Goal: Information Seeking & Learning: Learn about a topic

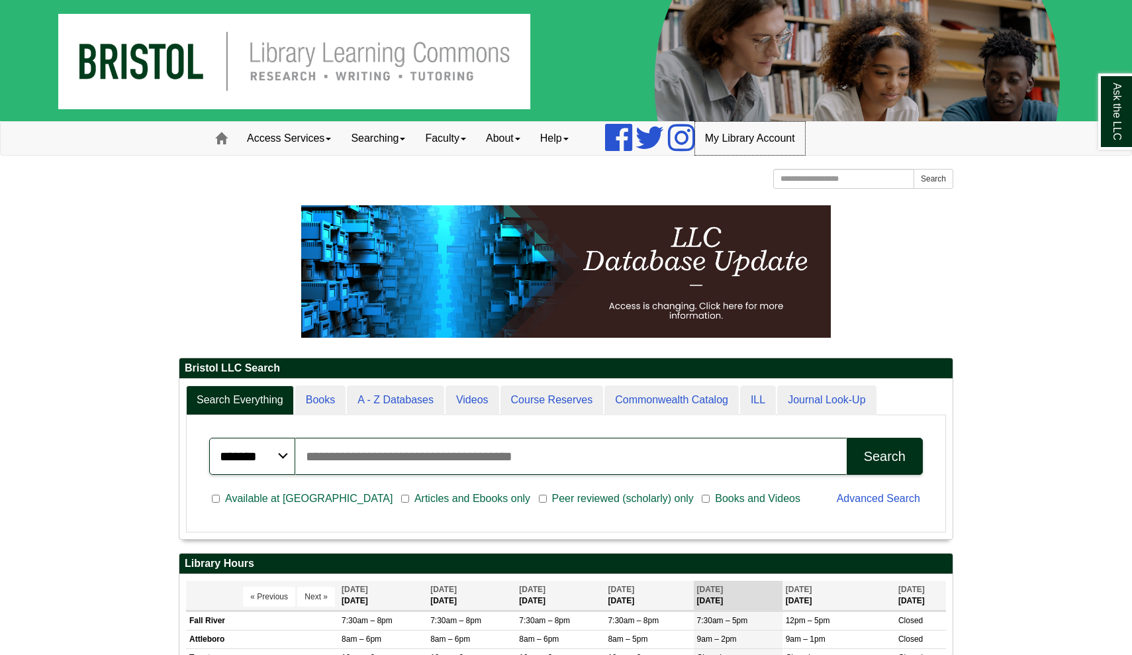
click at [755, 139] on link "My Library Account" at bounding box center [750, 138] width 110 height 33
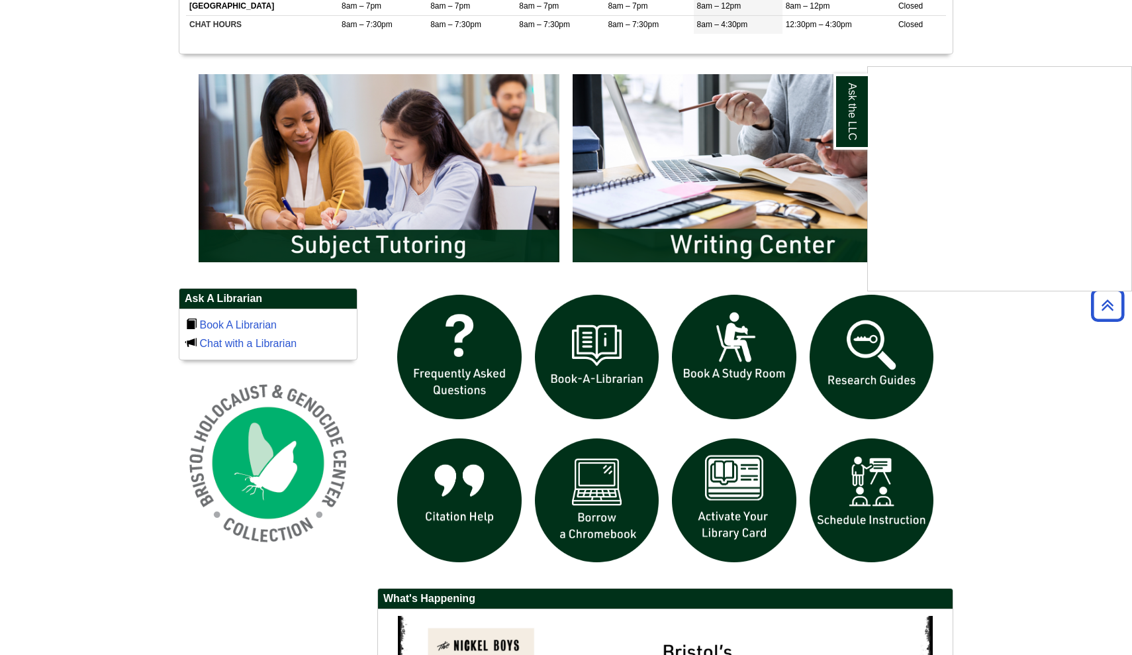
scroll to position [674, 0]
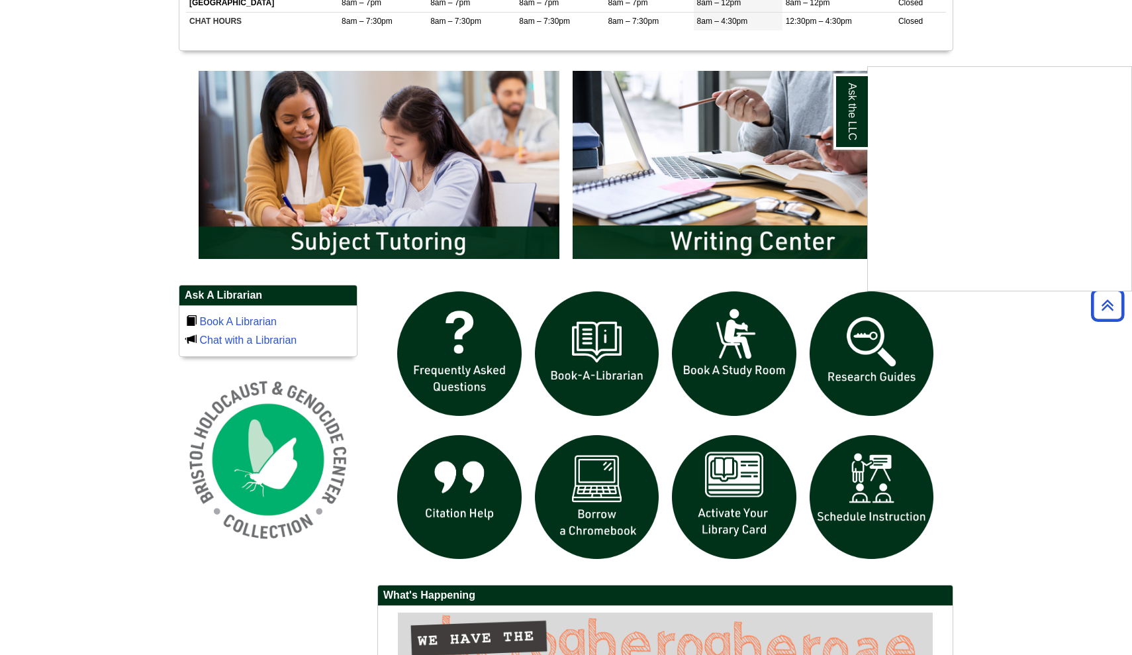
click at [871, 343] on div "Ask the LLC" at bounding box center [566, 327] width 1132 height 655
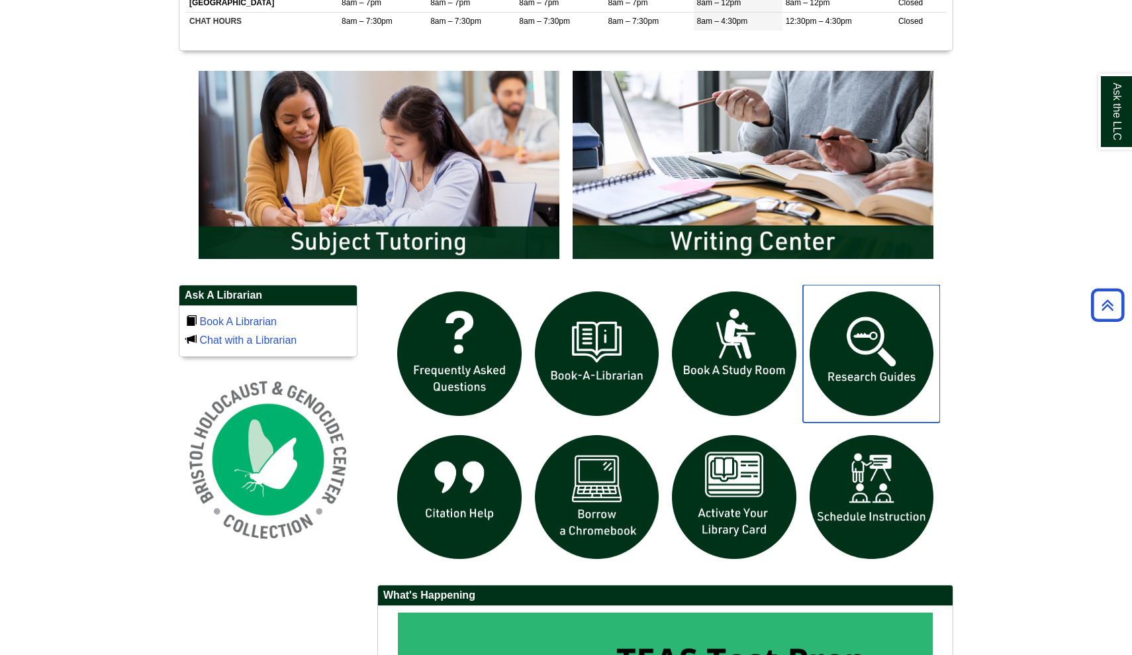
click at [871, 343] on img "slideshow" at bounding box center [872, 354] width 138 height 138
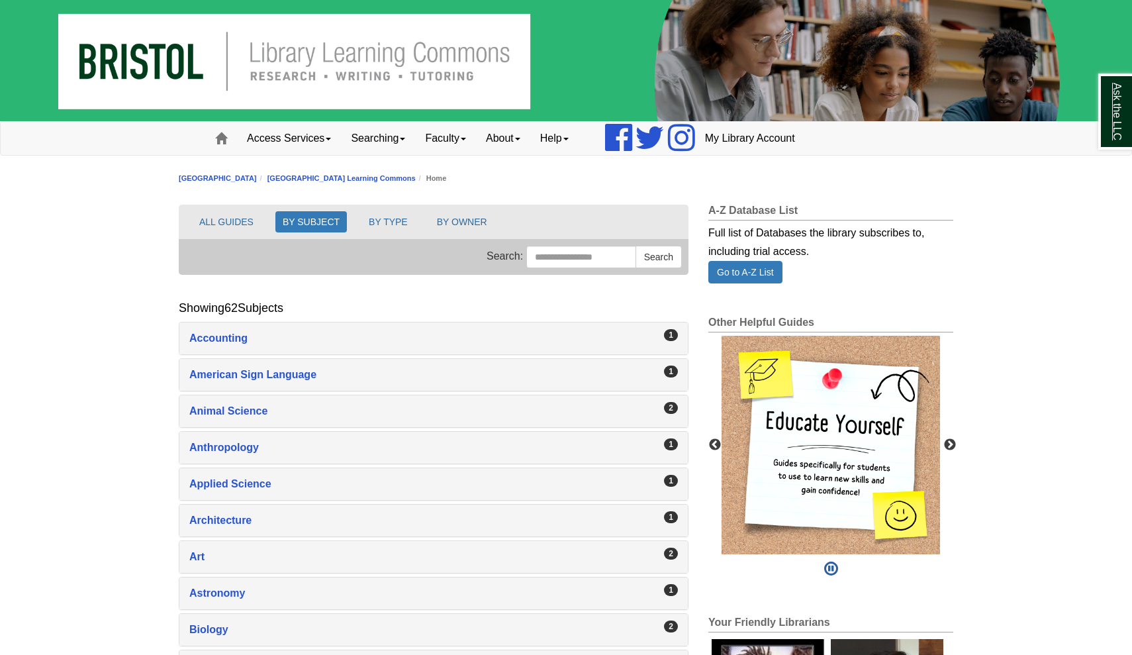
click at [1127, 114] on link "Ask the LLC" at bounding box center [1115, 111] width 34 height 76
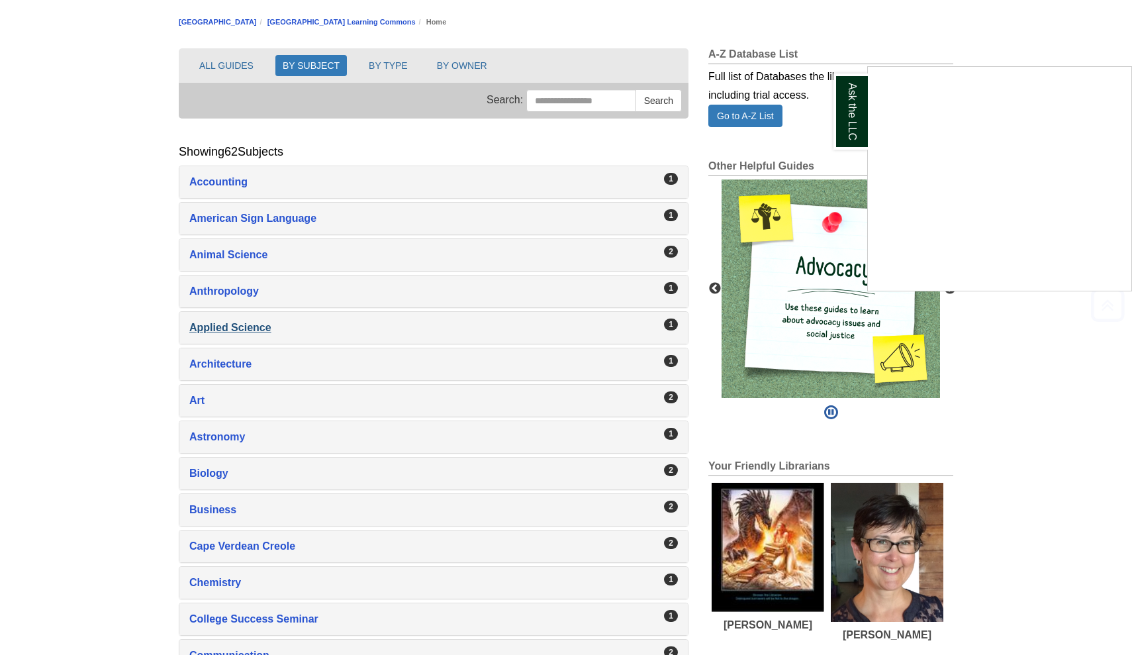
scroll to position [157, 0]
click at [226, 400] on div "Art , 2 guides" at bounding box center [433, 400] width 489 height 19
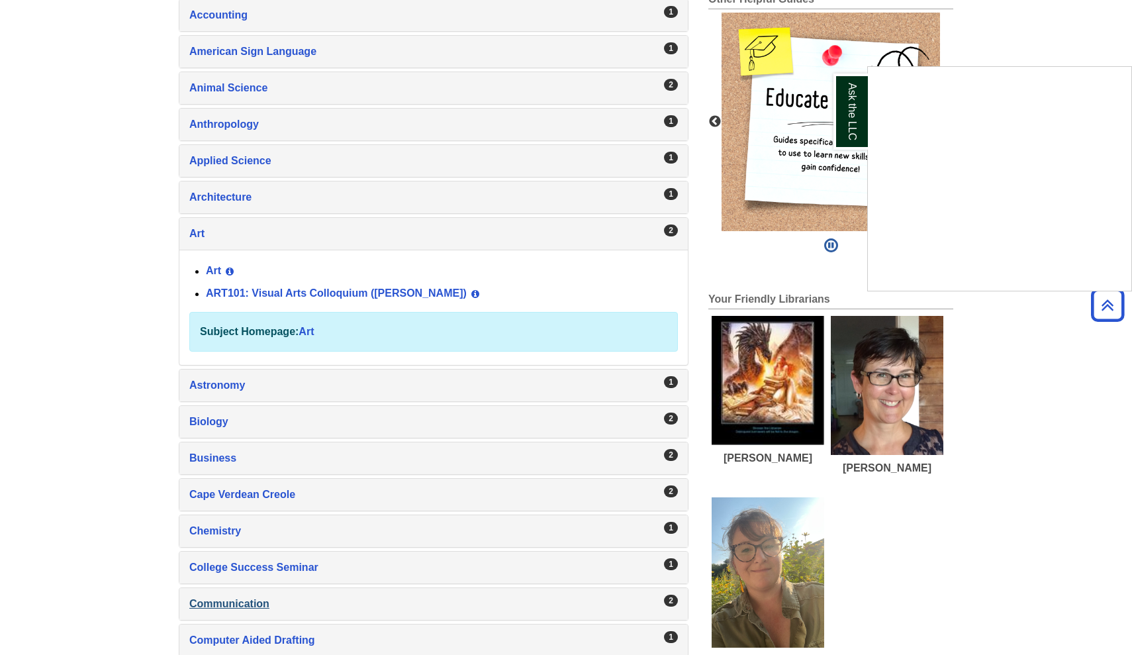
scroll to position [320, 0]
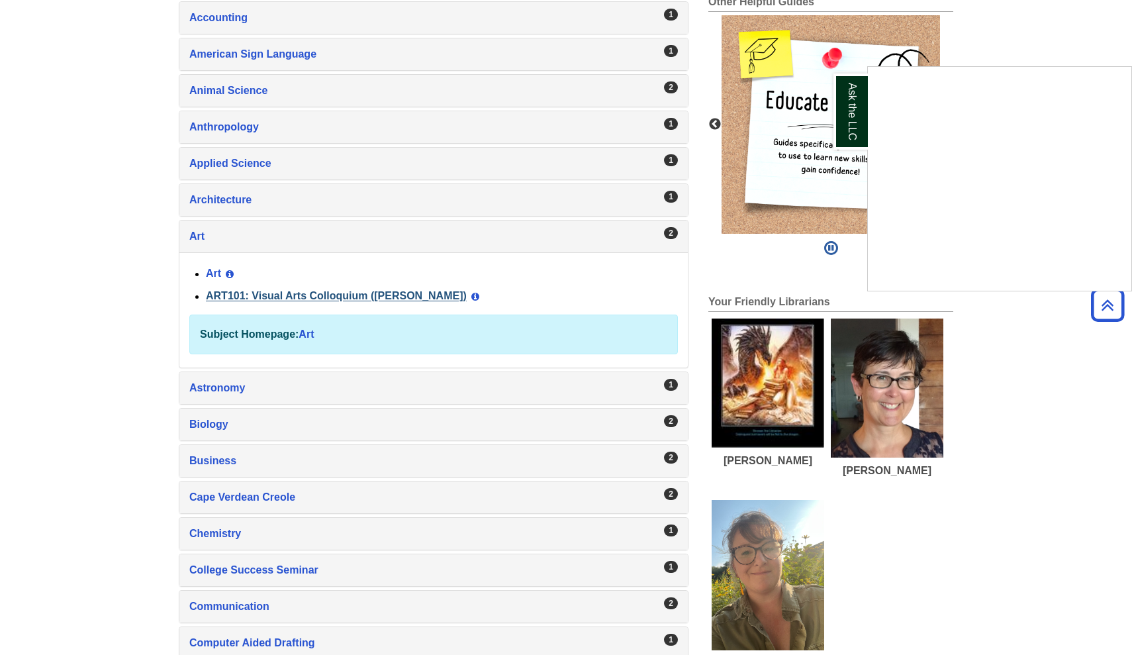
click at [391, 296] on link "ART101: Visual Arts Colloquium (Millard)" at bounding box center [336, 296] width 261 height 11
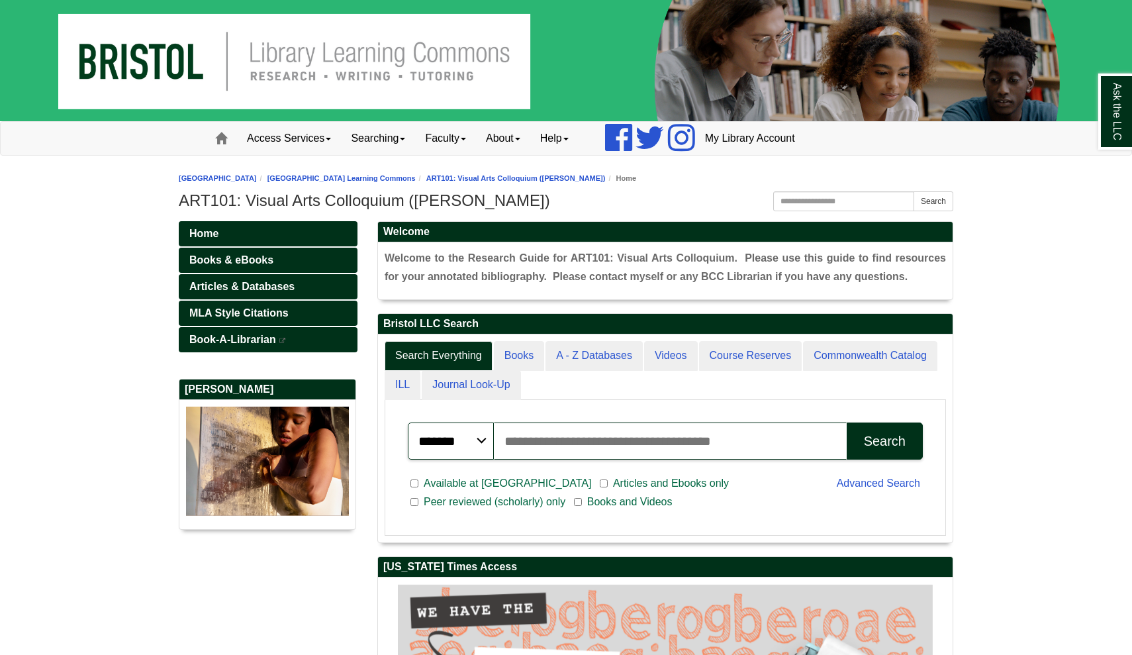
scroll to position [251, 575]
click at [1118, 113] on link "Ask the LLC" at bounding box center [1115, 111] width 34 height 76
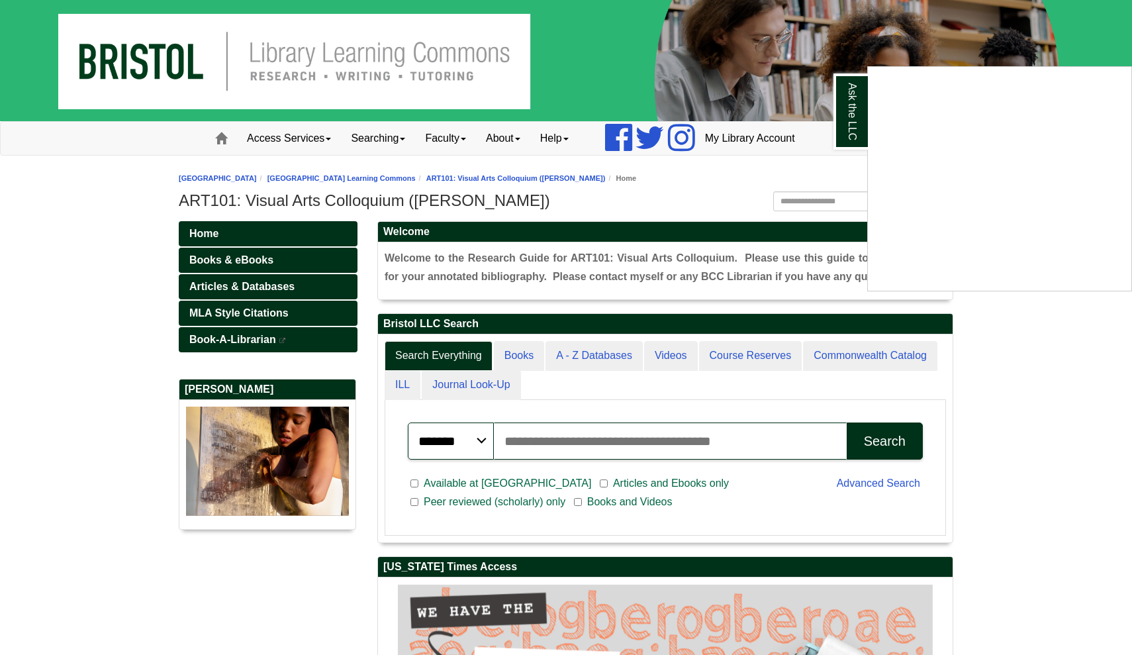
scroll to position [206, 575]
click at [1061, 410] on body "Skip to Main Content Toggle navigation Home Access Services Access Services Pol…" at bounding box center [566, 446] width 1132 height 892
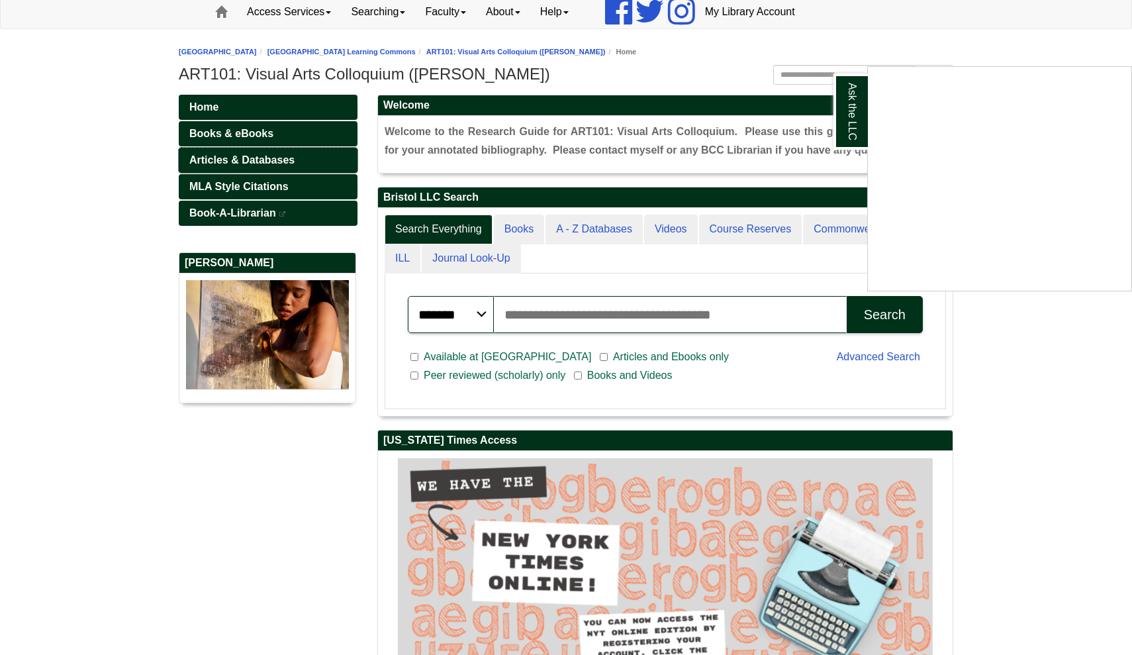
click at [273, 158] on span "Articles & Databases" at bounding box center [241, 159] width 105 height 11
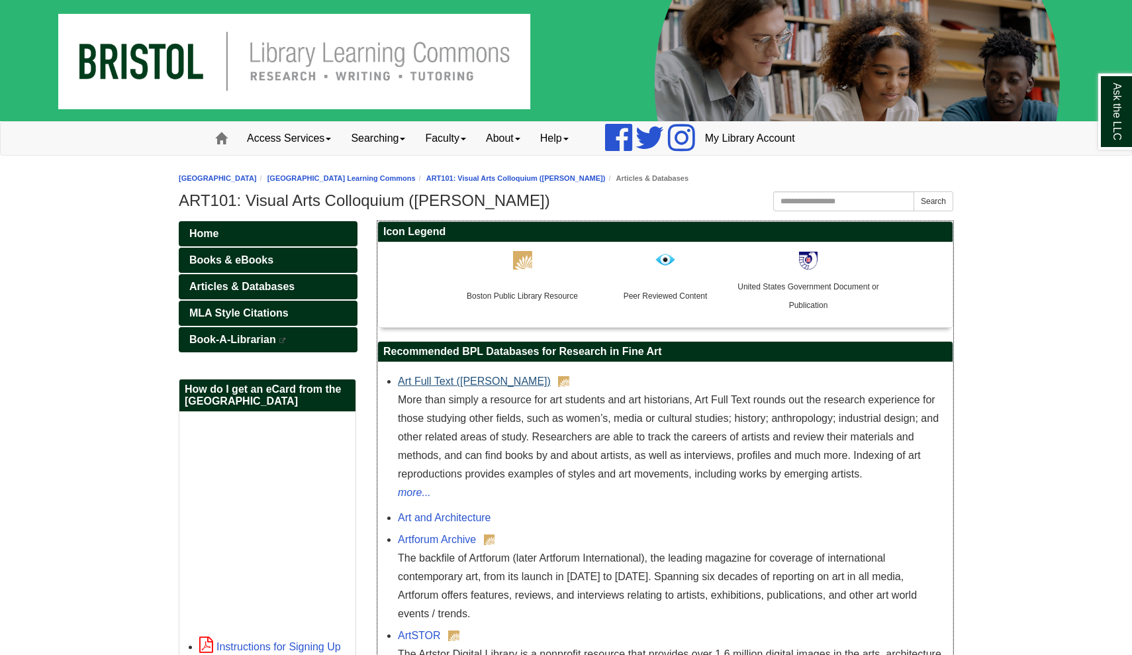
click at [483, 381] on link "Art Full Text (H.W. Wilson)" at bounding box center [474, 380] width 153 height 11
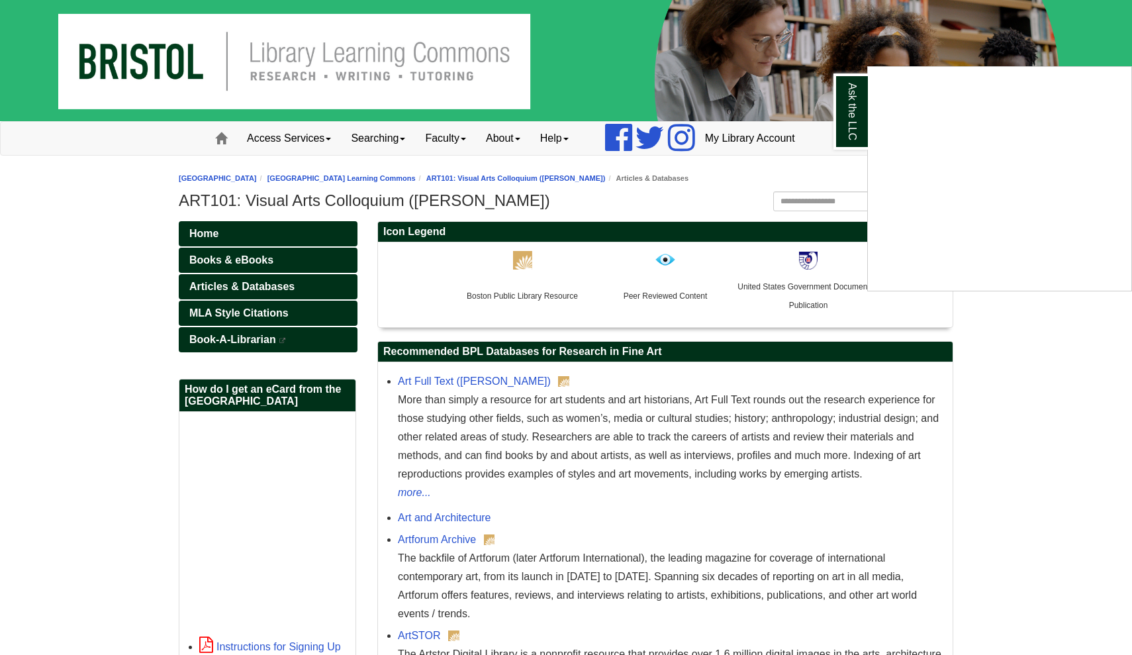
click at [258, 313] on div "Ask the LLC" at bounding box center [566, 327] width 1132 height 655
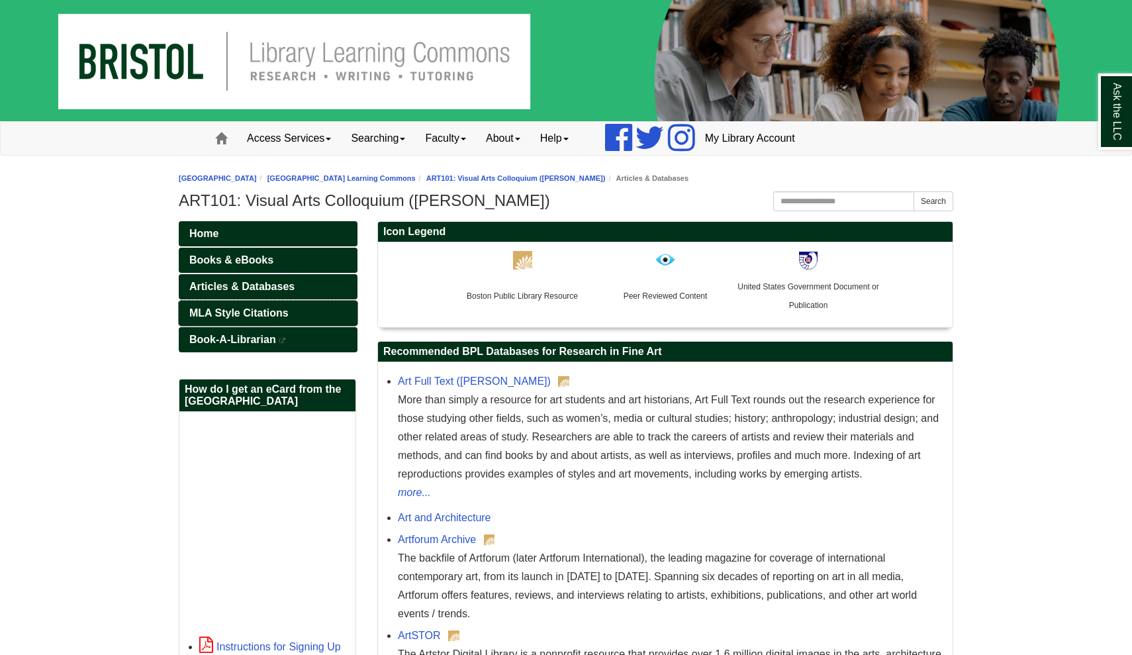
click at [245, 312] on span "MLA Style Citations" at bounding box center [238, 312] width 99 height 11
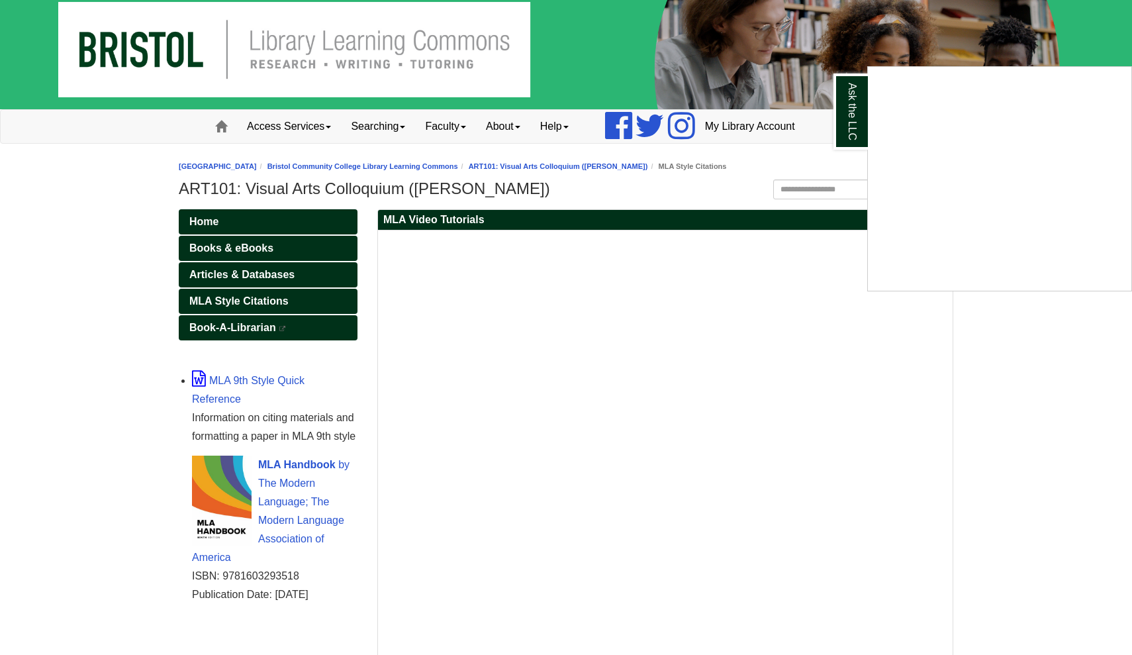
scroll to position [22, 0]
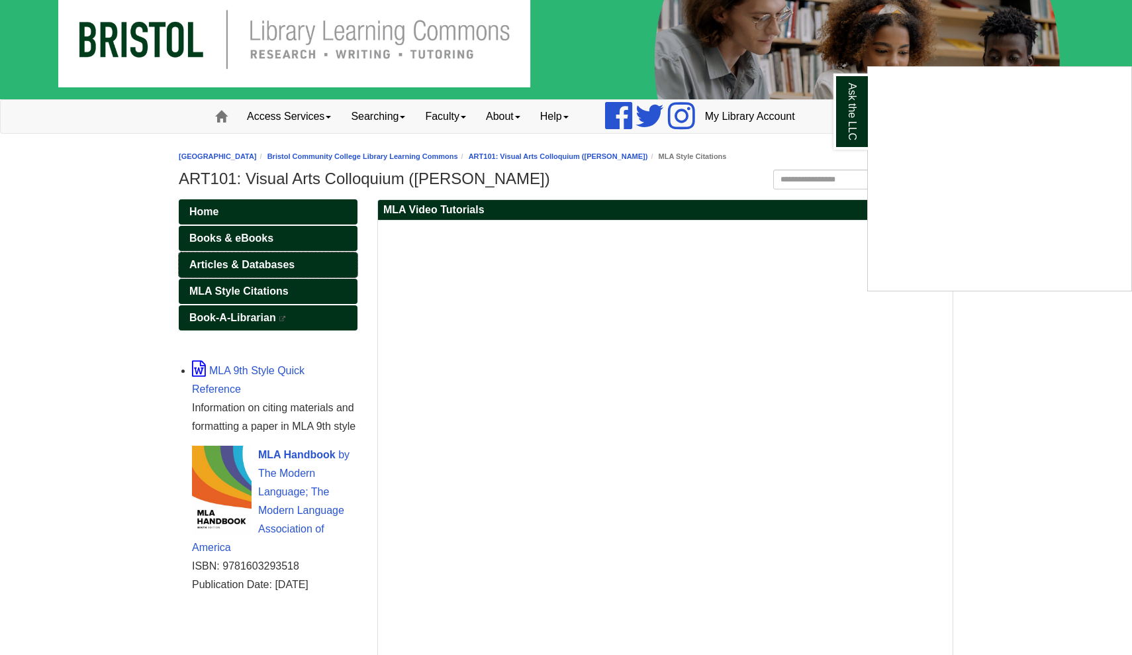
click at [241, 265] on span "Articles & Databases" at bounding box center [241, 264] width 105 height 11
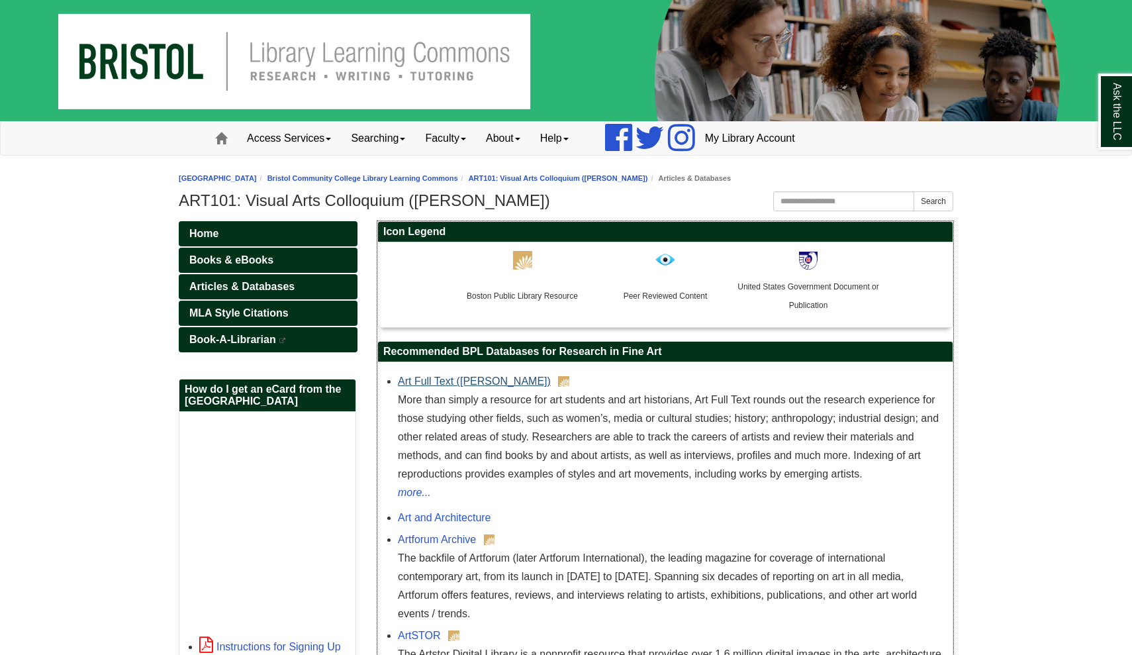
click at [472, 382] on link "Art Full Text (H.W. Wilson)" at bounding box center [474, 380] width 153 height 11
